Goal: Transaction & Acquisition: Obtain resource

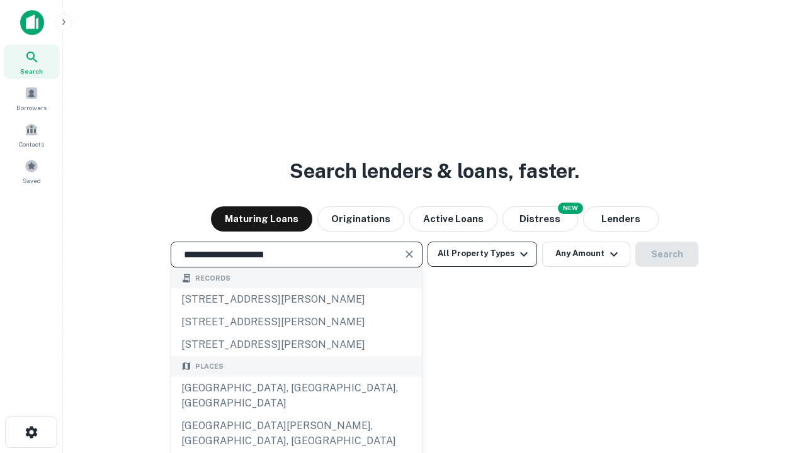
click at [296, 415] on div "[GEOGRAPHIC_DATA], [GEOGRAPHIC_DATA], [GEOGRAPHIC_DATA]" at bounding box center [296, 396] width 251 height 38
click at [482, 254] on button "All Property Types" at bounding box center [482, 254] width 110 height 25
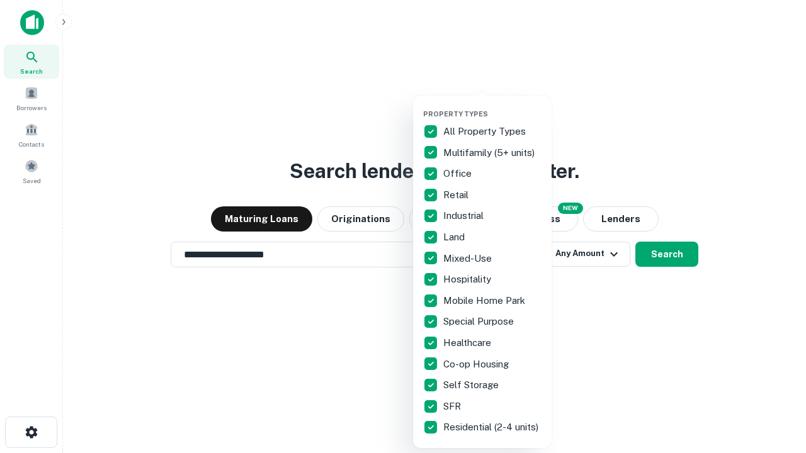
type input "**********"
click at [492, 106] on button "button" at bounding box center [492, 106] width 138 height 1
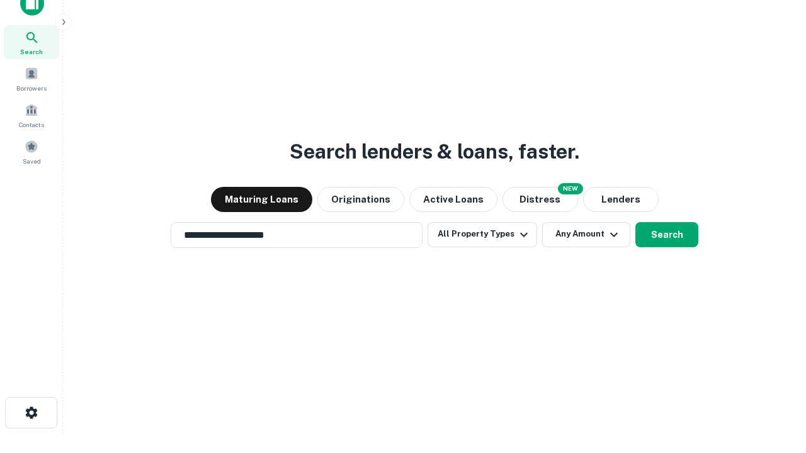
scroll to position [8, 152]
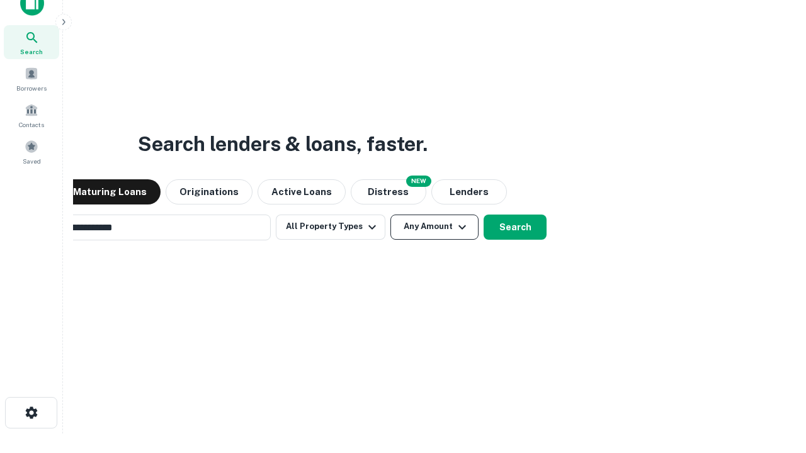
click at [390, 215] on button "Any Amount" at bounding box center [434, 227] width 88 height 25
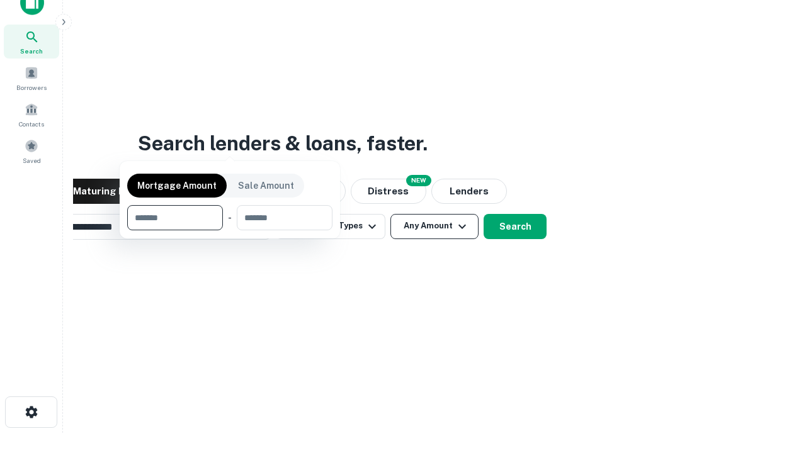
scroll to position [91, 356]
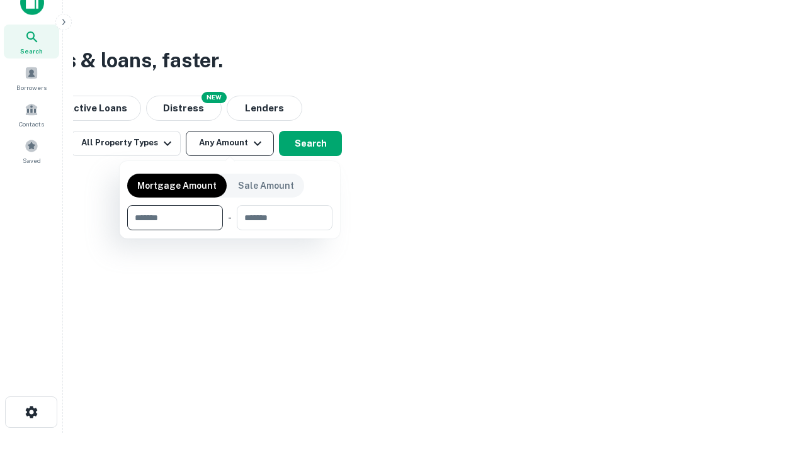
type input "*******"
click at [230, 230] on button "button" at bounding box center [229, 230] width 205 height 1
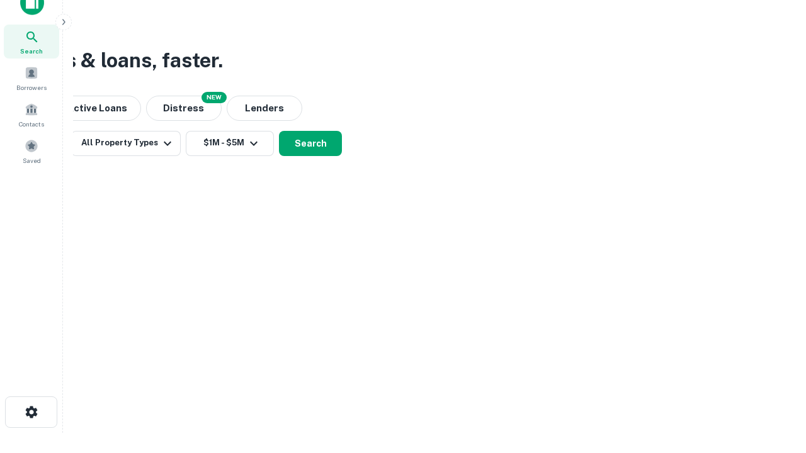
scroll to position [8, 232]
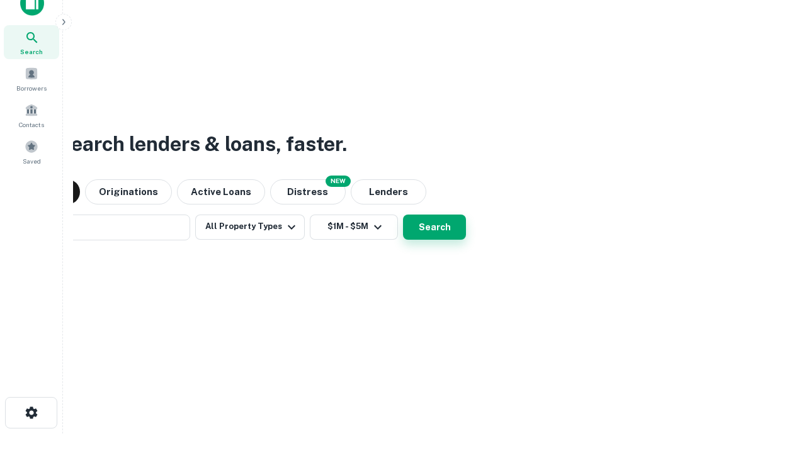
click at [403, 215] on button "Search" at bounding box center [434, 227] width 63 height 25
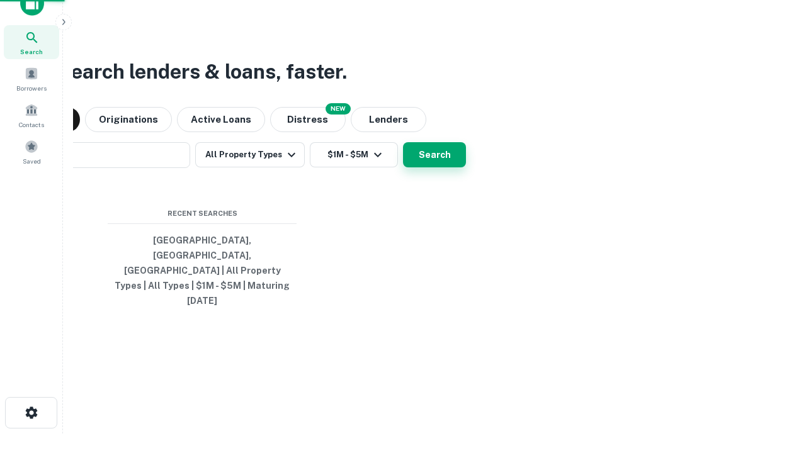
scroll to position [33, 356]
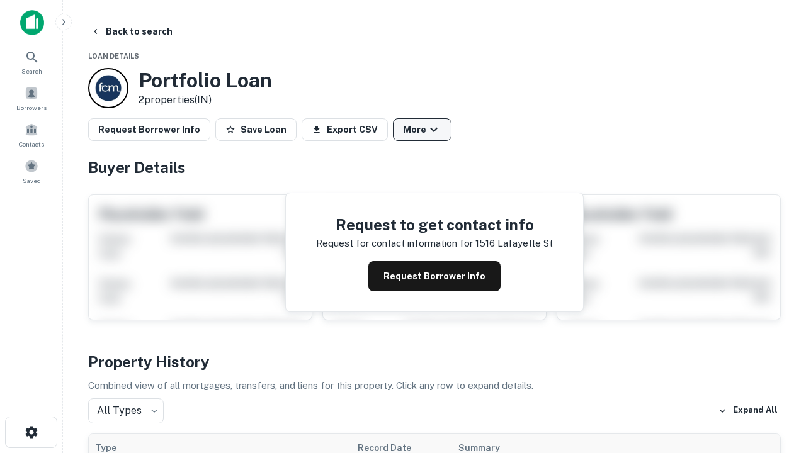
click at [422, 130] on button "More" at bounding box center [422, 129] width 59 height 23
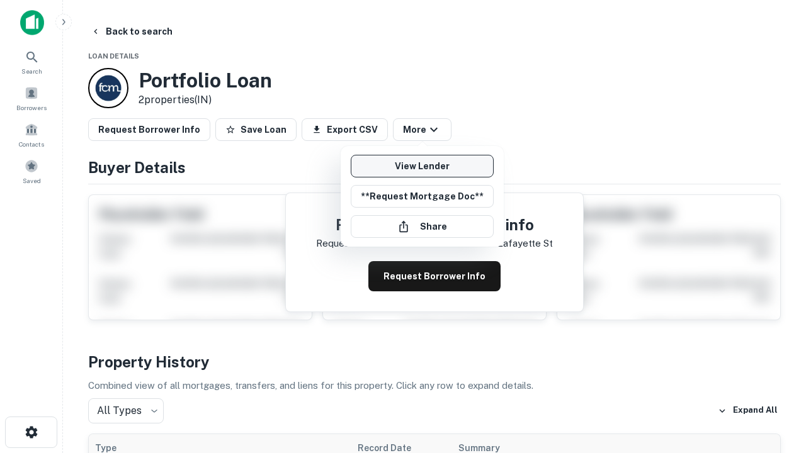
click at [422, 166] on link "View Lender" at bounding box center [422, 166] width 143 height 23
